Goal: Transaction & Acquisition: Download file/media

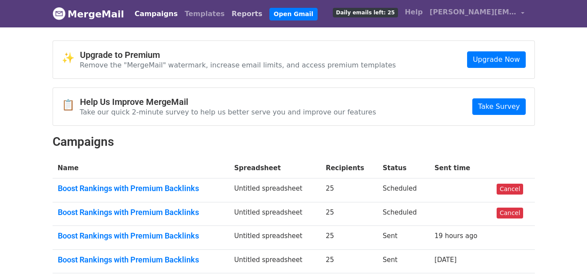
click at [228, 16] on link "Reports" at bounding box center [247, 13] width 38 height 17
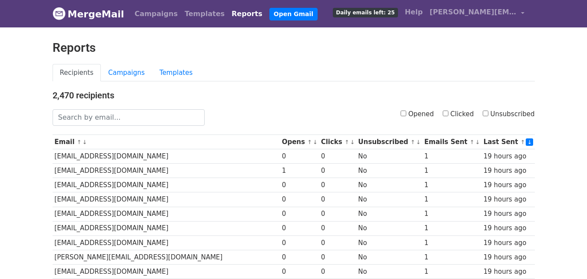
click at [448, 114] on input "Clicked" at bounding box center [446, 113] width 6 height 6
checkbox input "true"
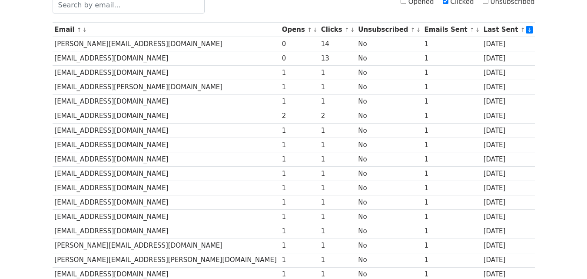
scroll to position [429, 0]
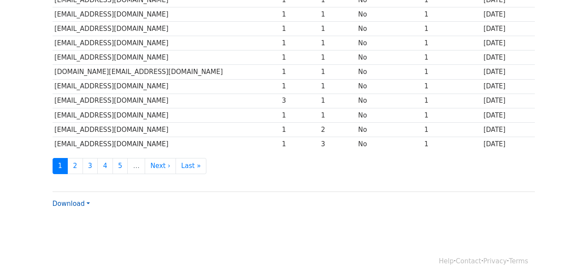
click at [86, 202] on link "Download" at bounding box center [71, 203] width 37 height 8
click at [78, 231] on link "Excel" at bounding box center [87, 234] width 69 height 14
